Goal: Navigation & Orientation: Find specific page/section

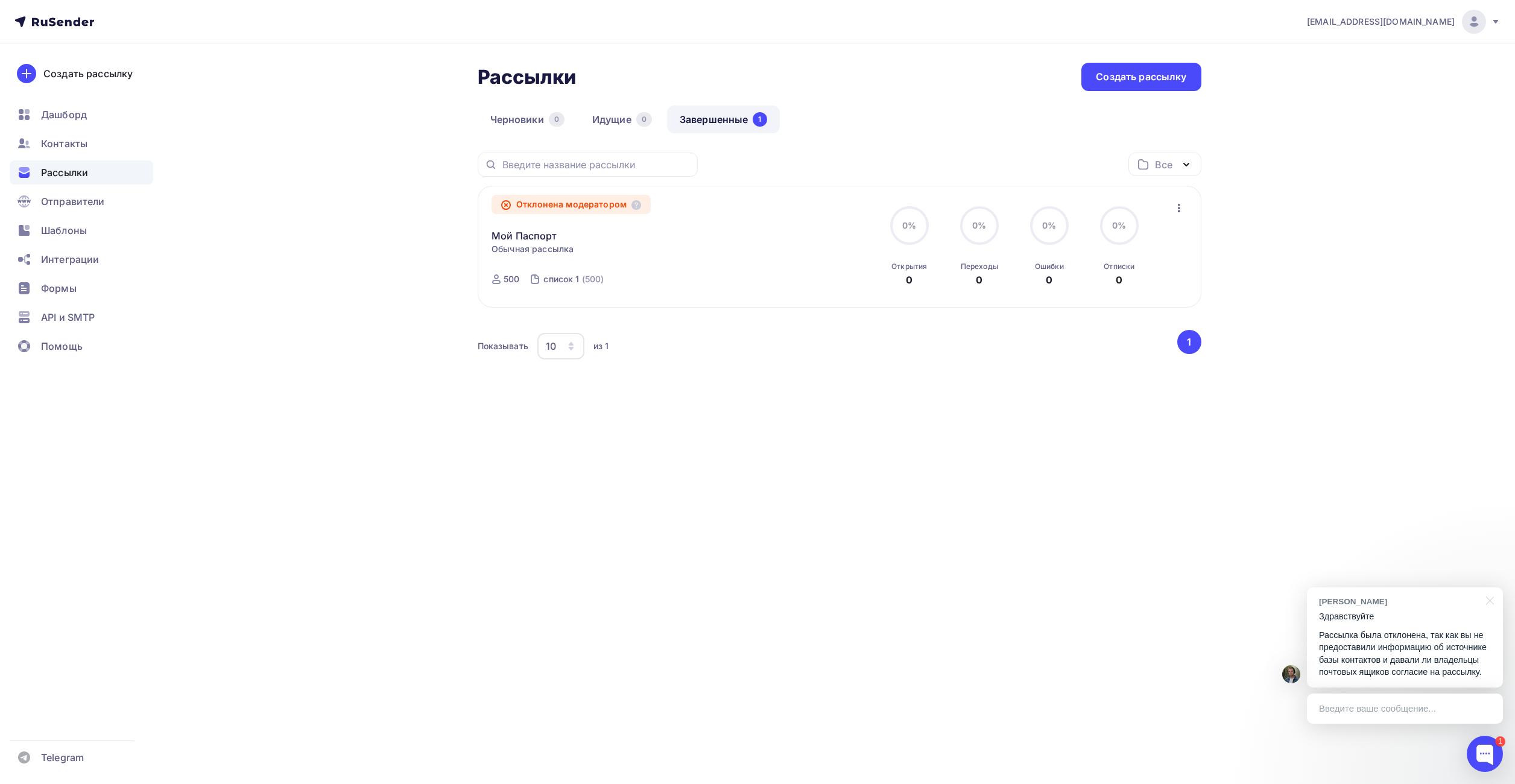
click at [1394, 648] on p "Рассылка была отклонена, так как вы не предоставили информацию об источнике баз…" at bounding box center [1404, 653] width 172 height 49
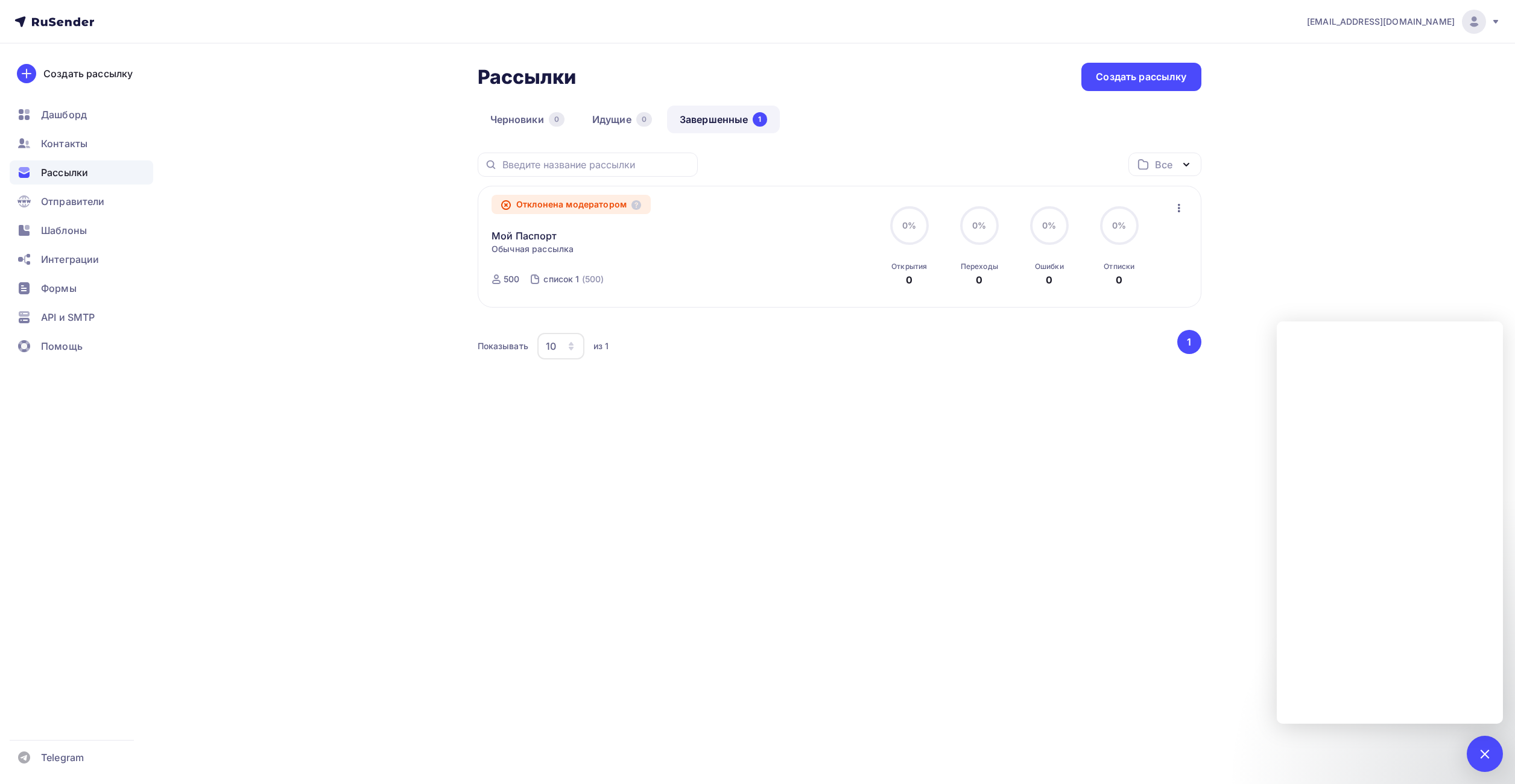
click at [990, 507] on div "ya@timval.ru Аккаунт Тарифы Выйти Создать рассылку Дашборд Контакты Рассылки От…" at bounding box center [757, 392] width 1515 height 784
click at [1132, 535] on div "ya@timval.ru Аккаунт Тарифы Выйти Создать рассылку Дашборд Контакты Рассылки От…" at bounding box center [757, 392] width 1515 height 784
click at [1490, 755] on div at bounding box center [1483, 753] width 16 height 16
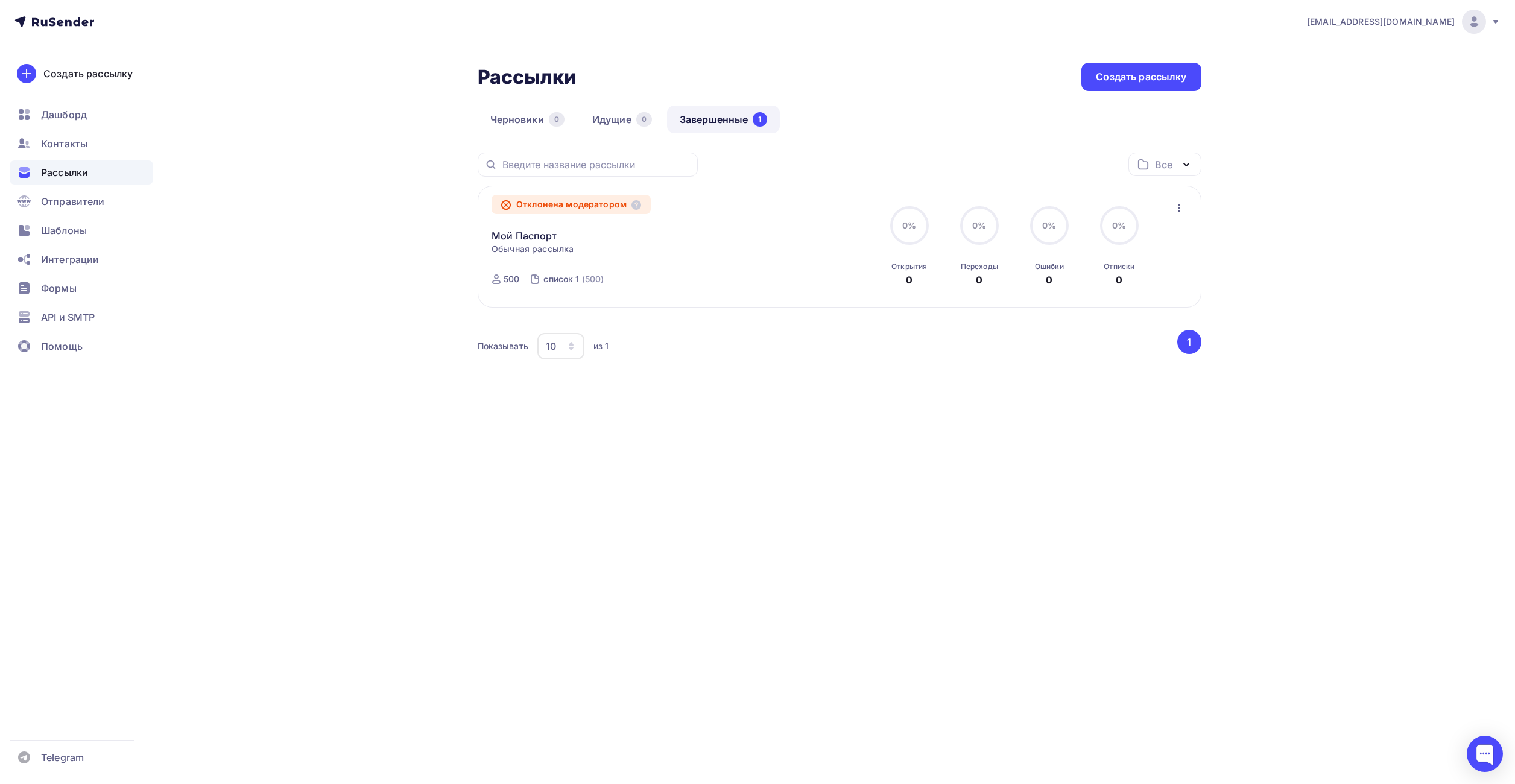
click at [1027, 487] on div "ya@timval.ru Аккаунт Тарифы Выйти Создать рассылку Дашборд Контакты Рассылки От…" at bounding box center [757, 392] width 1515 height 784
click at [1490, 760] on div at bounding box center [1484, 753] width 36 height 36
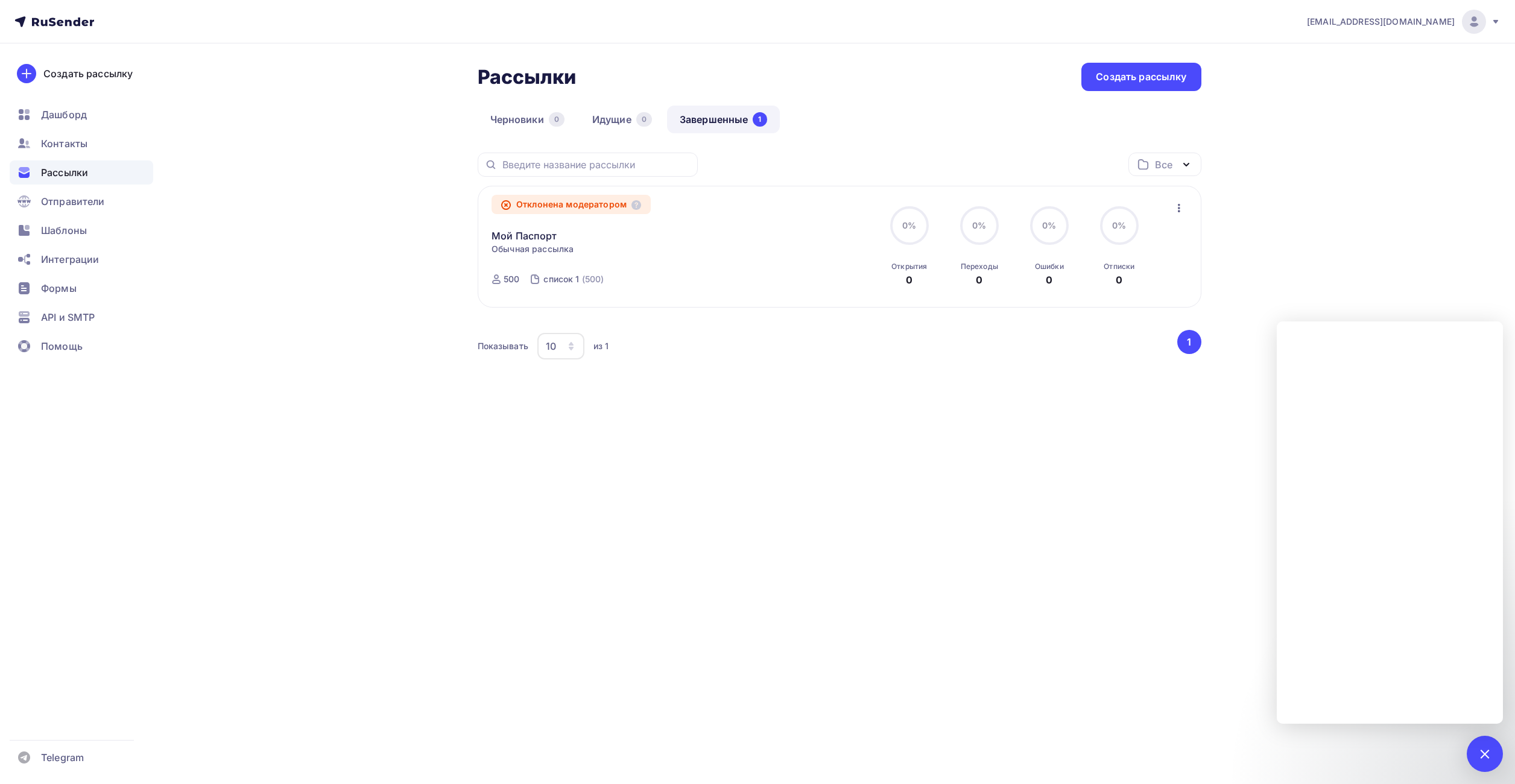
click at [1080, 537] on div "ya@timval.ru Аккаунт Тарифы Выйти Создать рассылку Дашборд Контакты Рассылки От…" at bounding box center [757, 392] width 1515 height 784
click at [1487, 759] on div at bounding box center [1483, 753] width 16 height 16
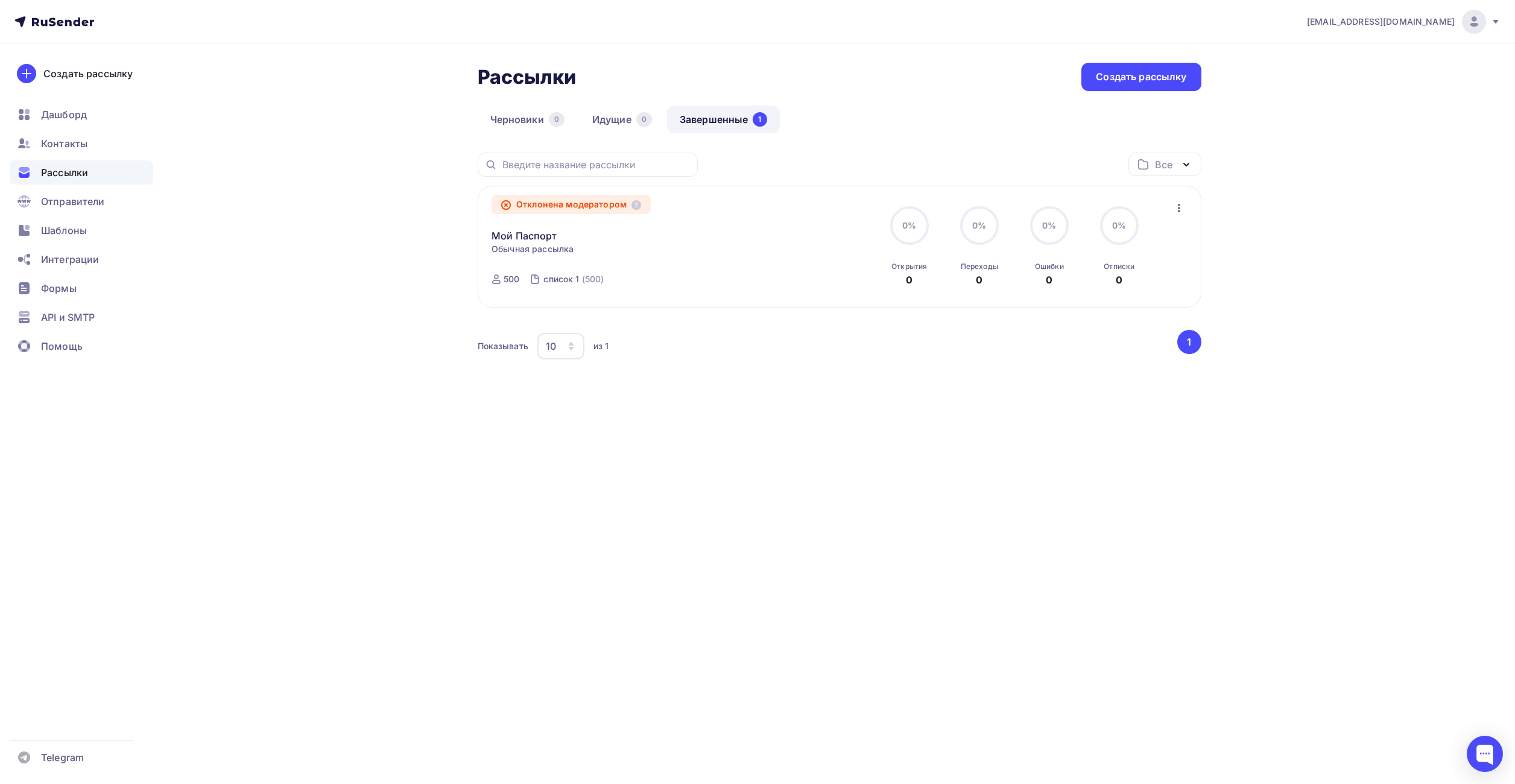
drag, startPoint x: 1070, startPoint y: 517, endPoint x: 793, endPoint y: 445, distance: 286.2
click at [1070, 516] on div "ya@timval.ru Аккаунт Тарифы Выйти Создать рассылку Дашборд Контакты Рассылки От…" at bounding box center [757, 392] width 1515 height 784
click at [59, 143] on span "Контакты" at bounding box center [64, 143] width 46 height 15
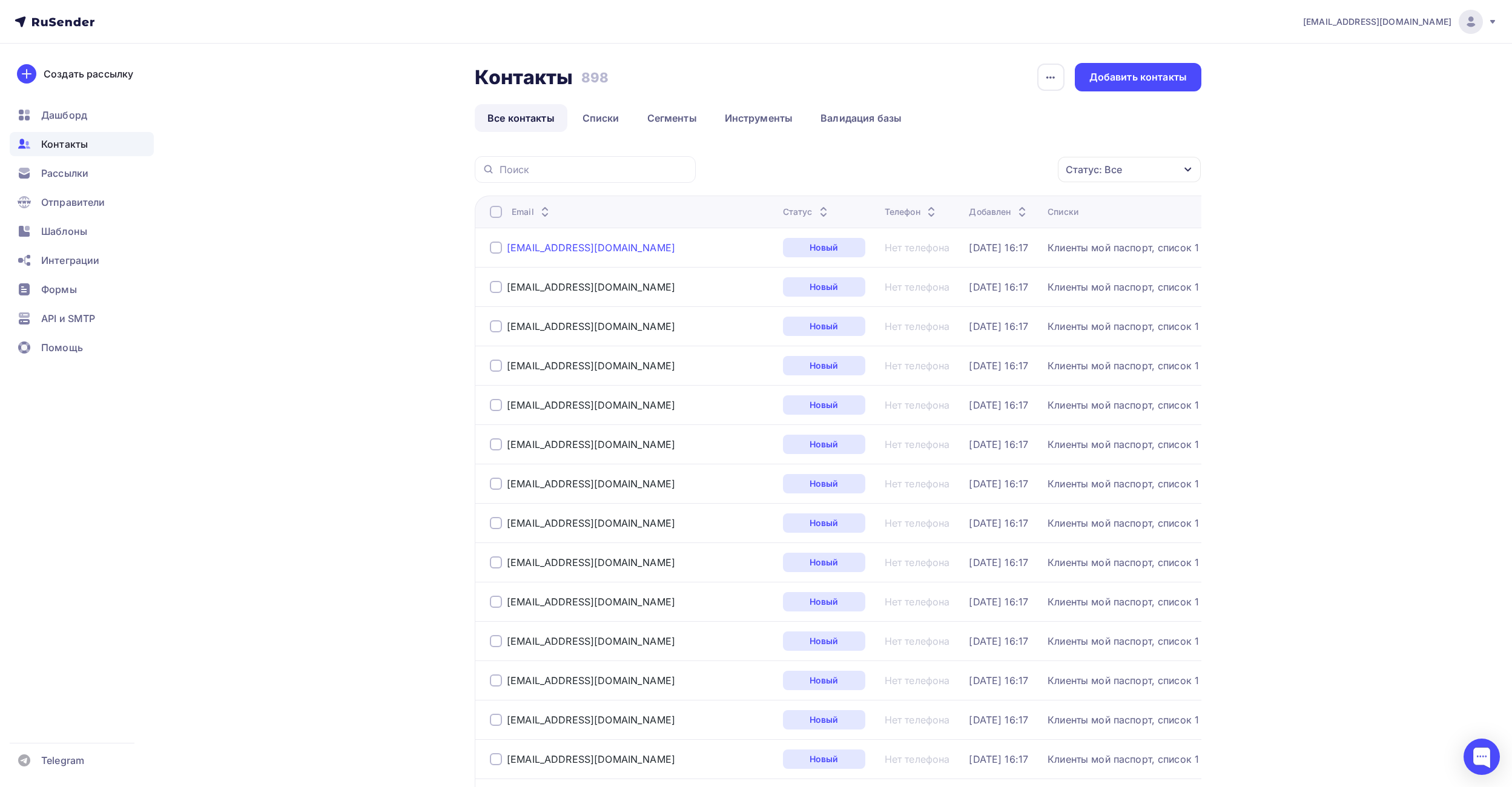
click at [582, 248] on div "[EMAIL_ADDRESS][DOMAIN_NAME]" at bounding box center [591, 248] width 168 height 12
click at [71, 175] on span "Рассылки" at bounding box center [64, 173] width 47 height 15
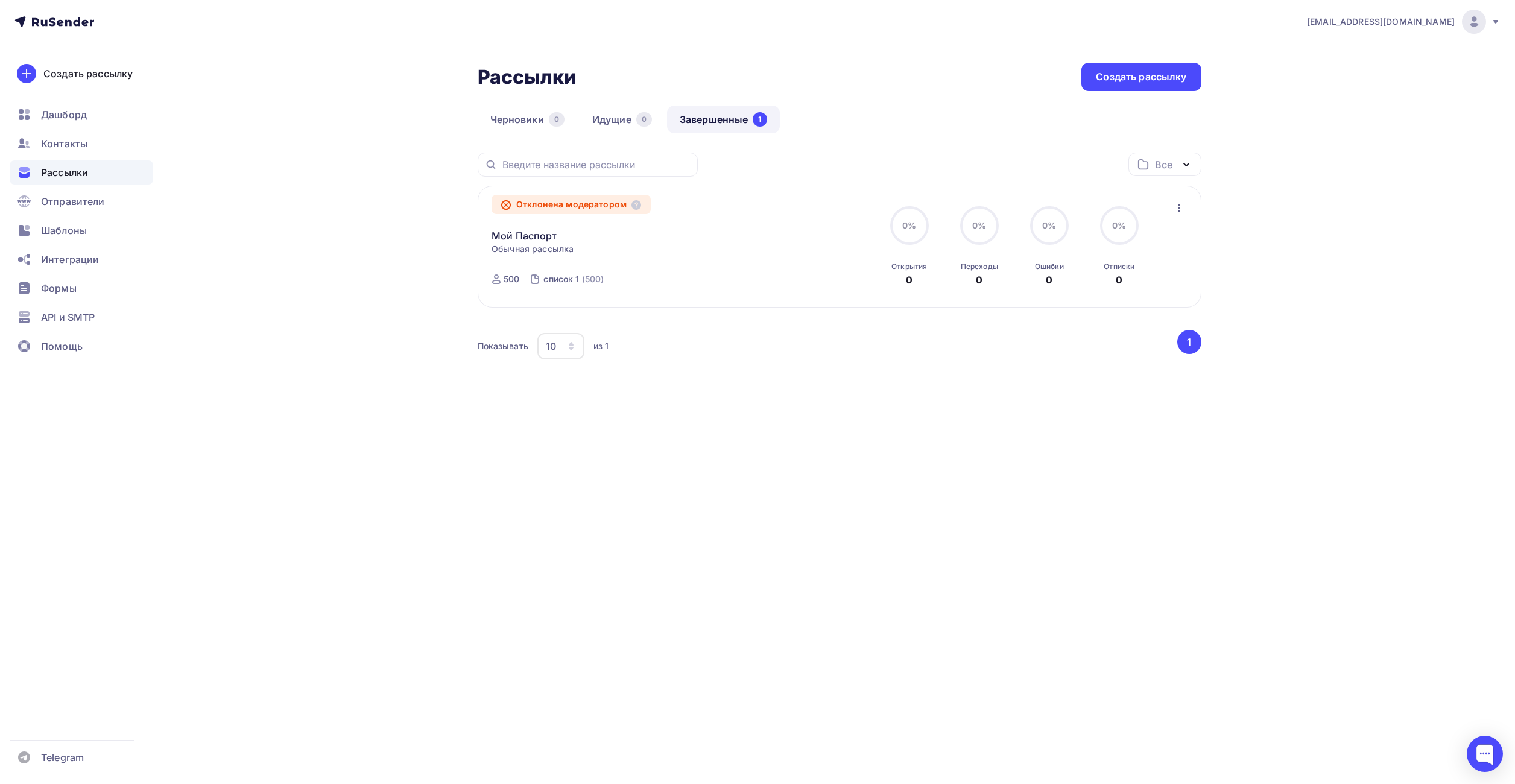
click at [381, 172] on div "Рассылки Рассылки Создать рассылку [GEOGRAPHIC_DATA] 0 Идущие 0 Завершенные 1 З…" at bounding box center [757, 248] width 988 height 409
